Goal: Task Accomplishment & Management: Use online tool/utility

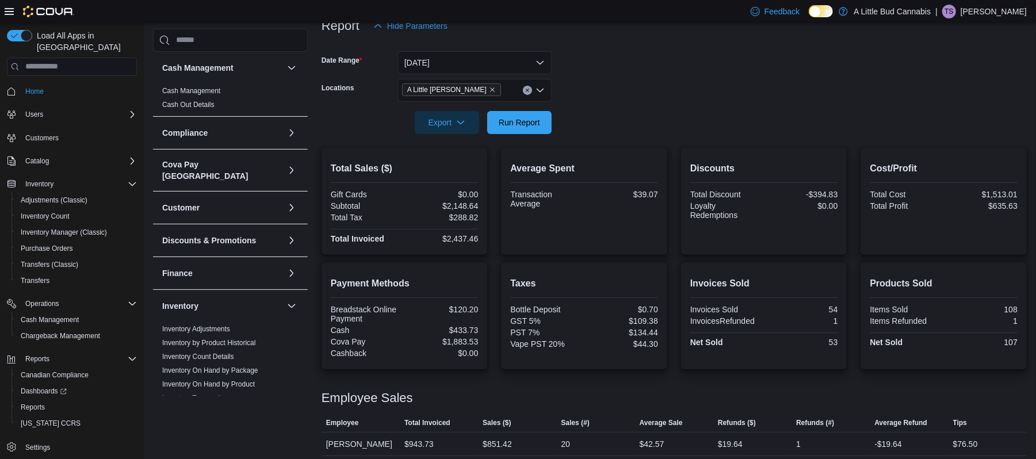
scroll to position [368, 0]
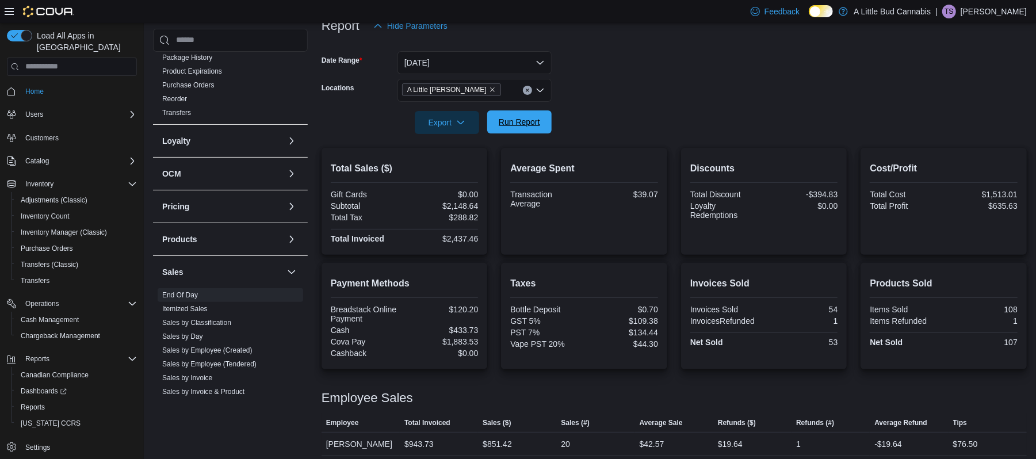
click at [534, 113] on span "Run Report" at bounding box center [519, 121] width 51 height 23
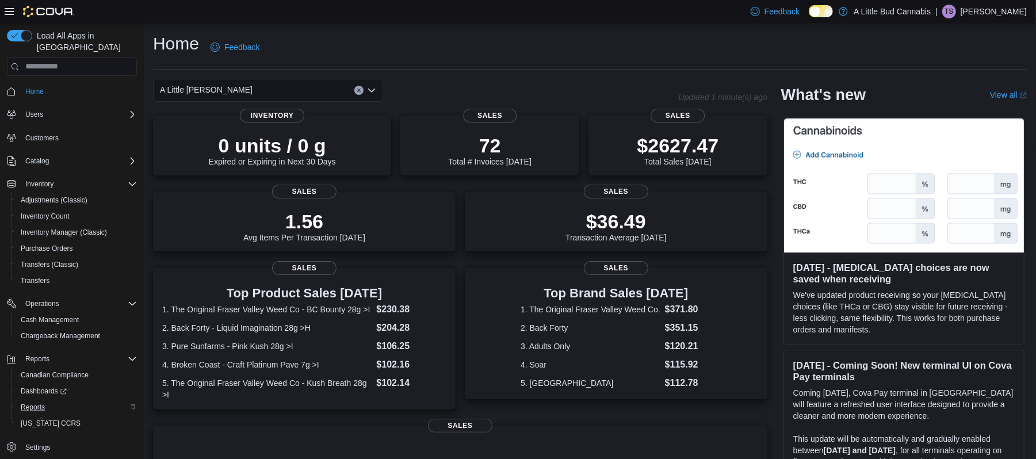
click at [49, 400] on div "Reports" at bounding box center [76, 407] width 121 height 14
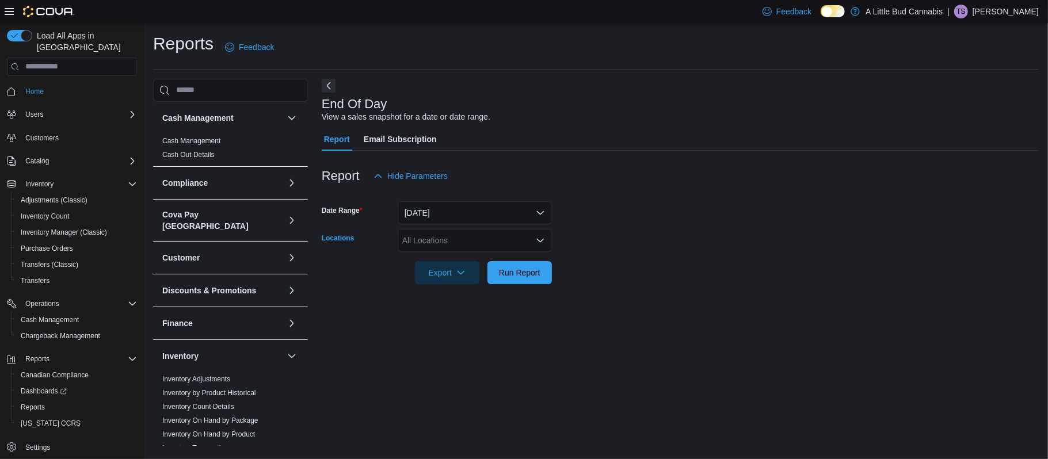
click at [453, 240] on div "All Locations" at bounding box center [475, 240] width 154 height 23
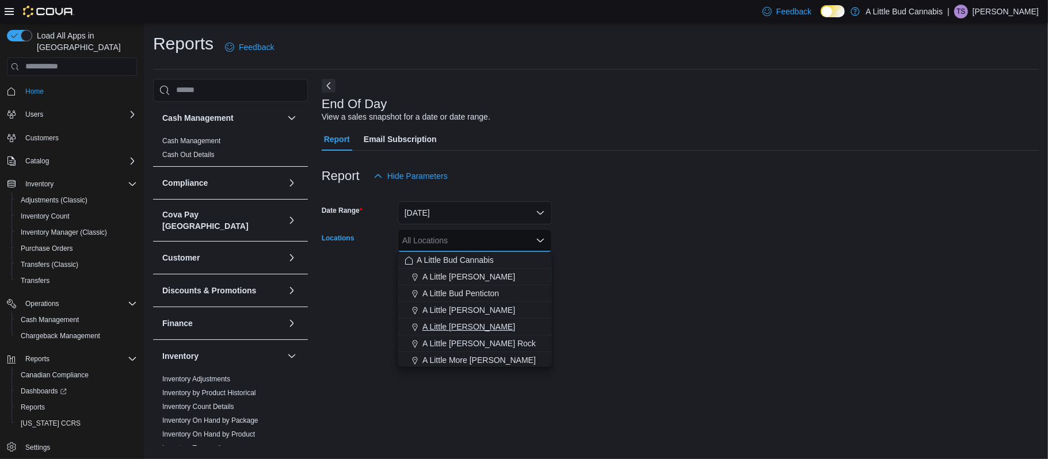
click at [479, 321] on span "A Little Bud Whistler" at bounding box center [468, 327] width 93 height 12
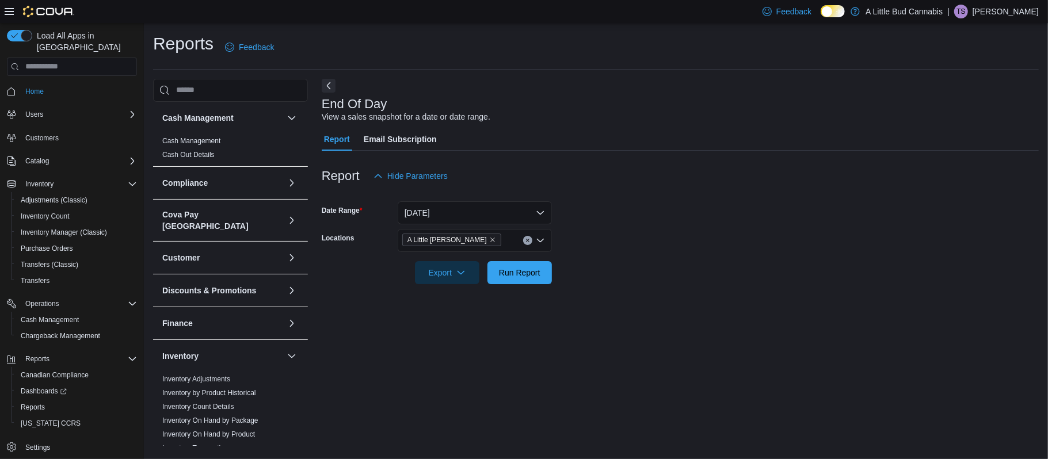
click at [590, 288] on div at bounding box center [680, 291] width 717 height 14
click at [519, 268] on span "Run Report" at bounding box center [519, 272] width 41 height 12
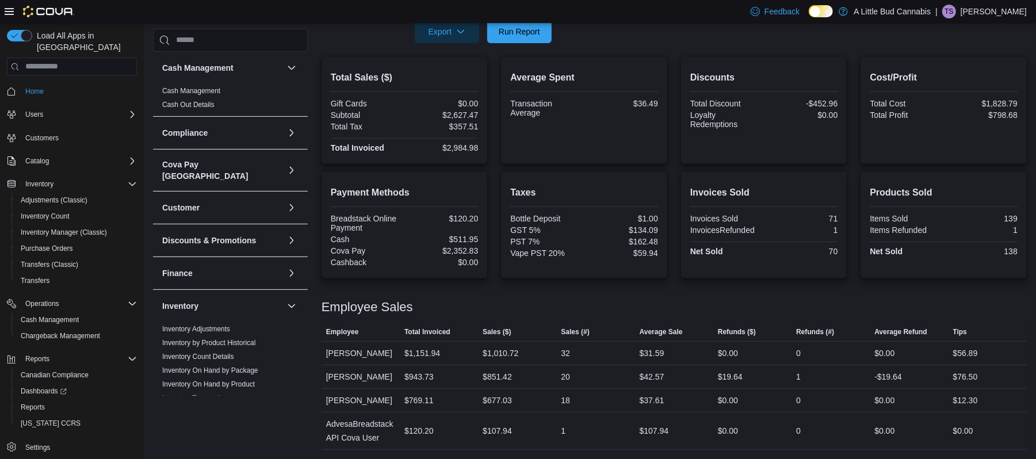
scroll to position [255, 0]
